Goal: Use online tool/utility: Utilize a website feature to perform a specific function

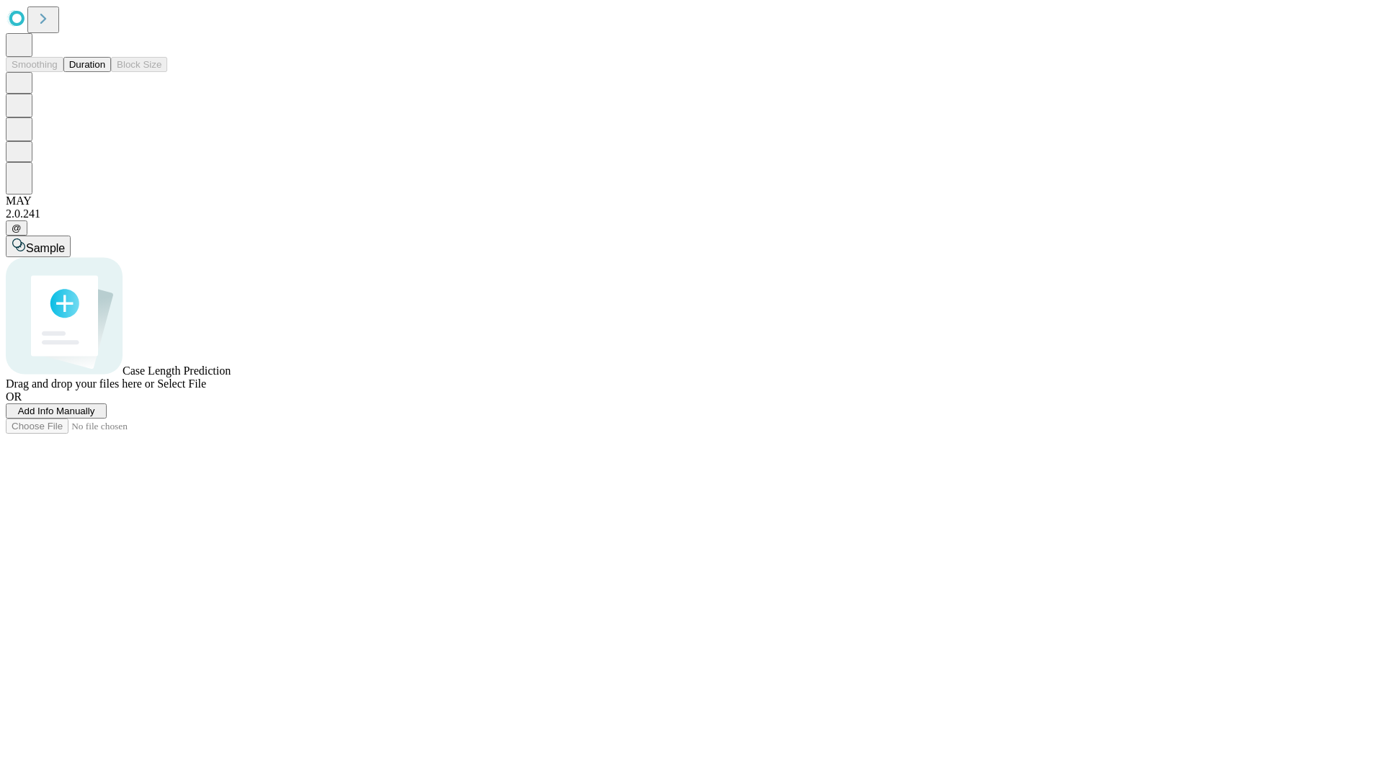
click at [206, 390] on span "Select File" at bounding box center [181, 384] width 49 height 12
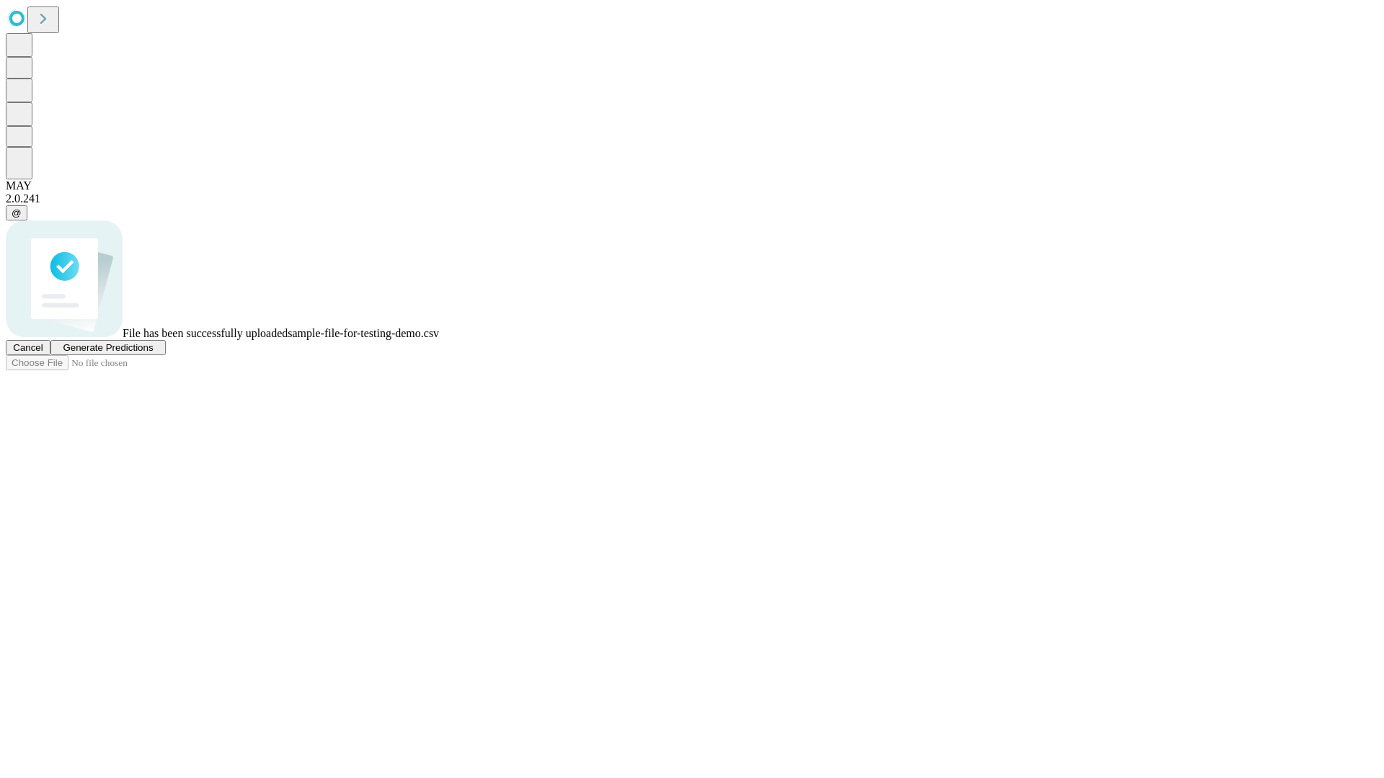
click at [153, 353] on span "Generate Predictions" at bounding box center [108, 347] width 90 height 11
